Goal: Task Accomplishment & Management: Complete application form

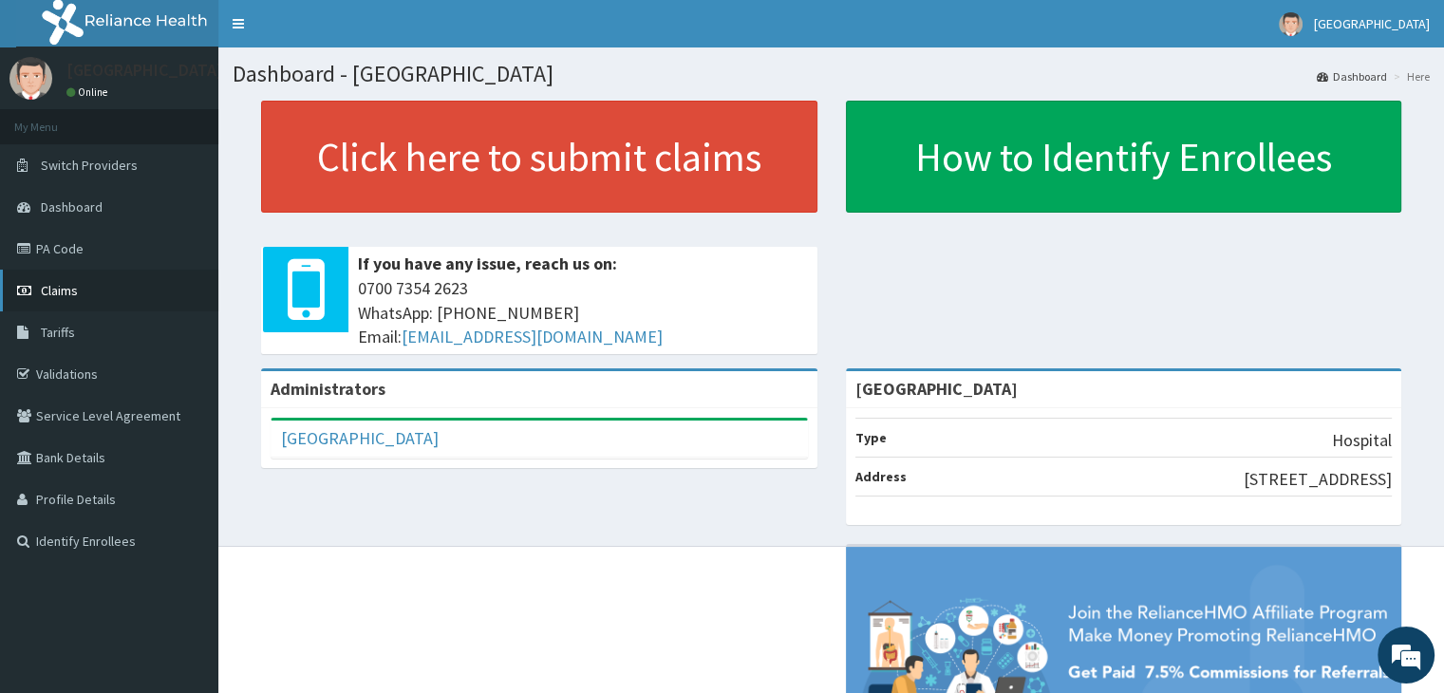
click at [65, 286] on span "Claims" at bounding box center [59, 290] width 37 height 17
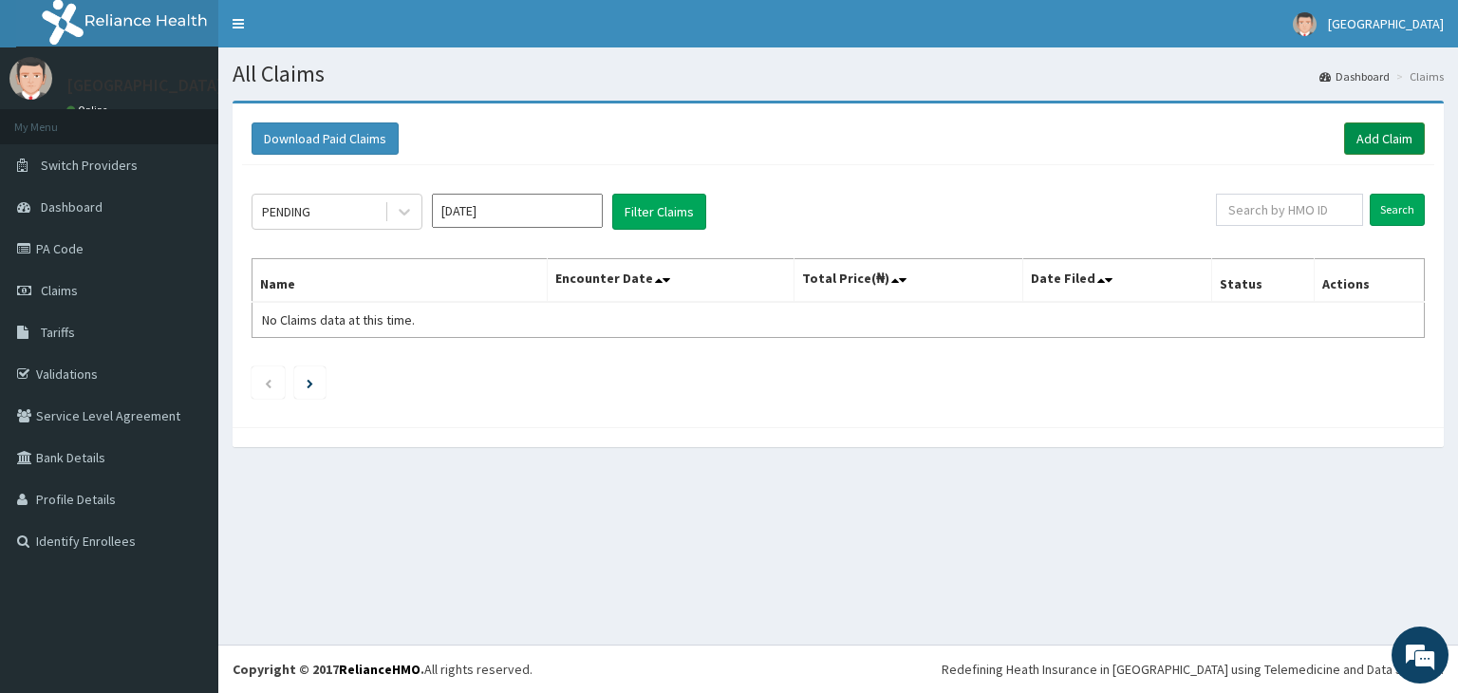
click at [1390, 141] on link "Add Claim" at bounding box center [1384, 138] width 81 height 32
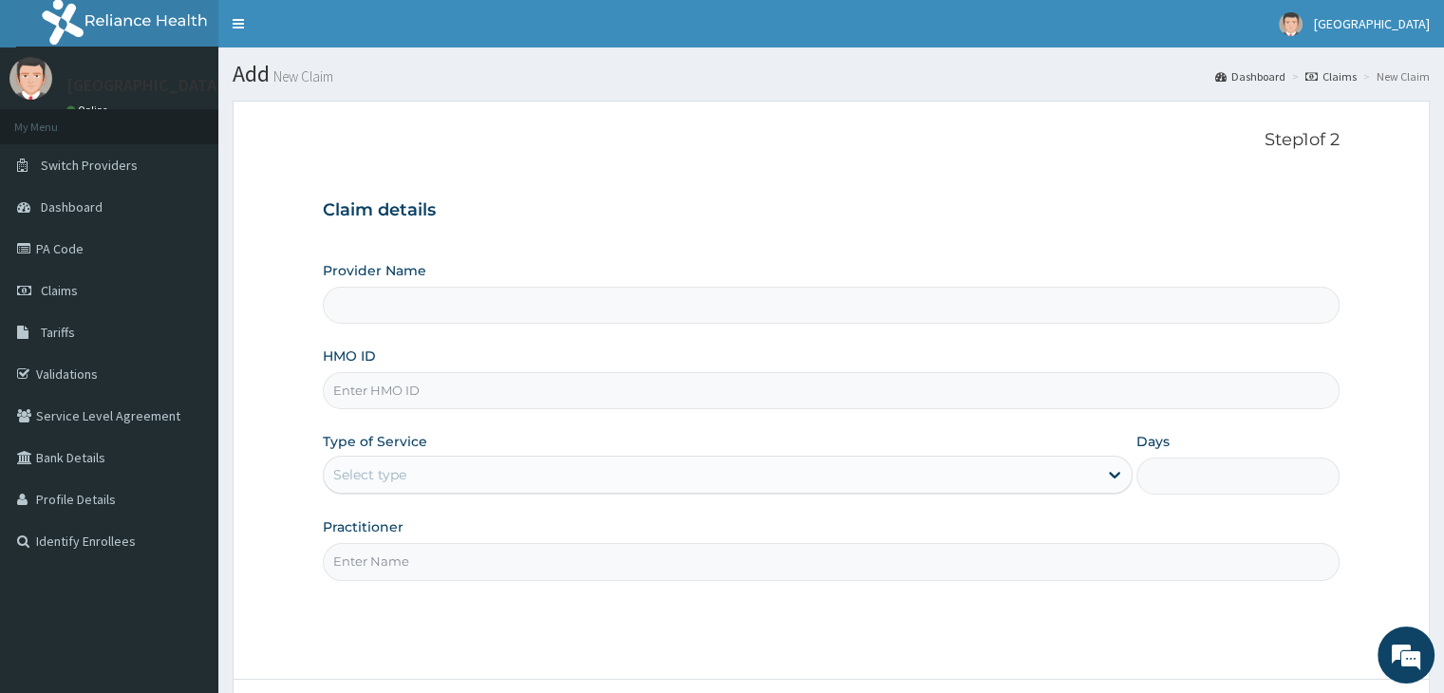
type input "[GEOGRAPHIC_DATA]"
click at [546, 383] on input "HMO ID" at bounding box center [831, 390] width 1016 height 37
